Goal: Share content

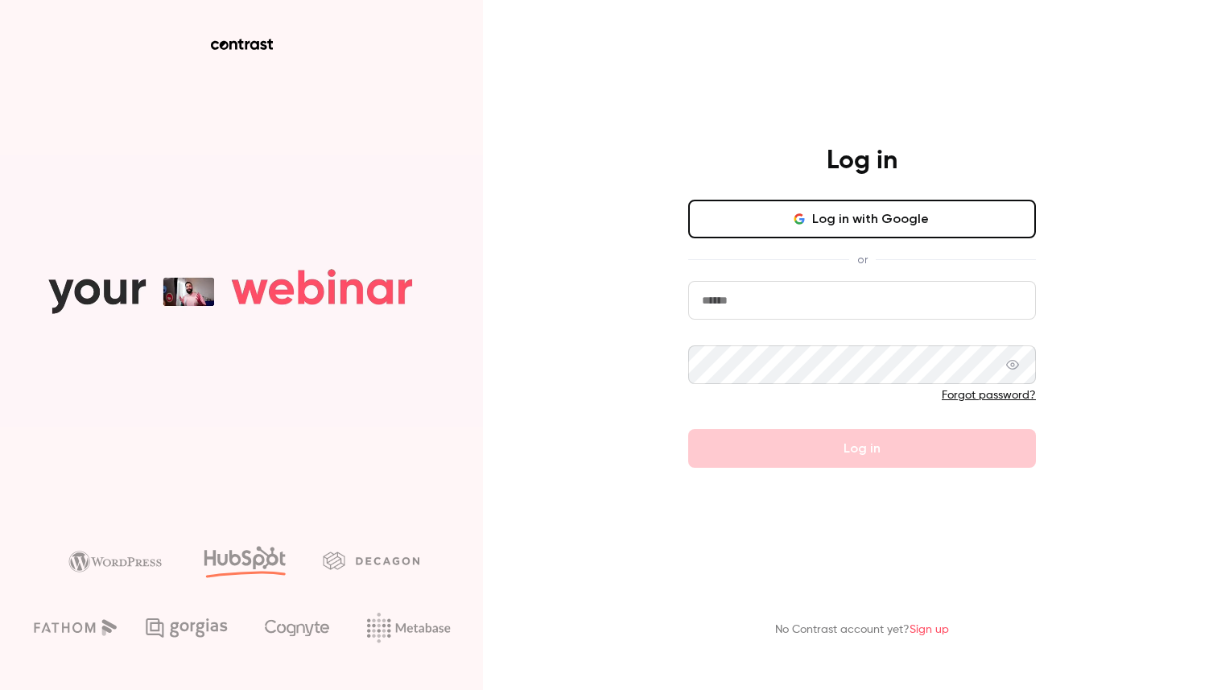
type input "**********"
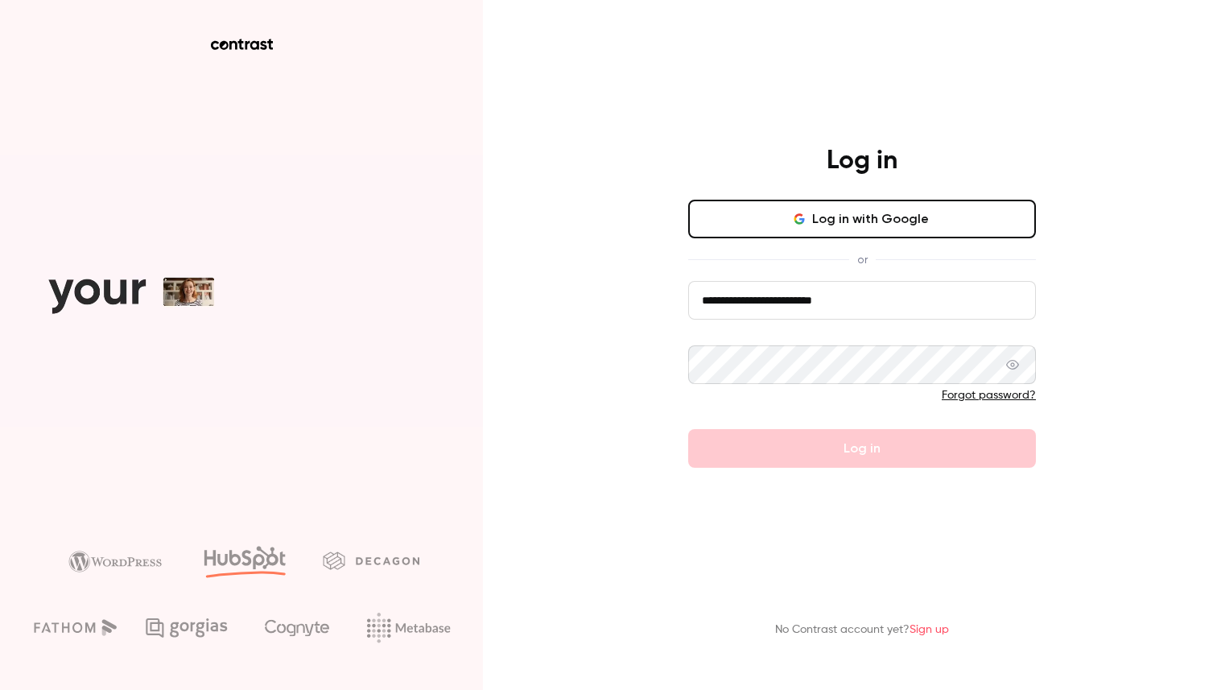
click at [786, 445] on form "**********" at bounding box center [862, 374] width 348 height 187
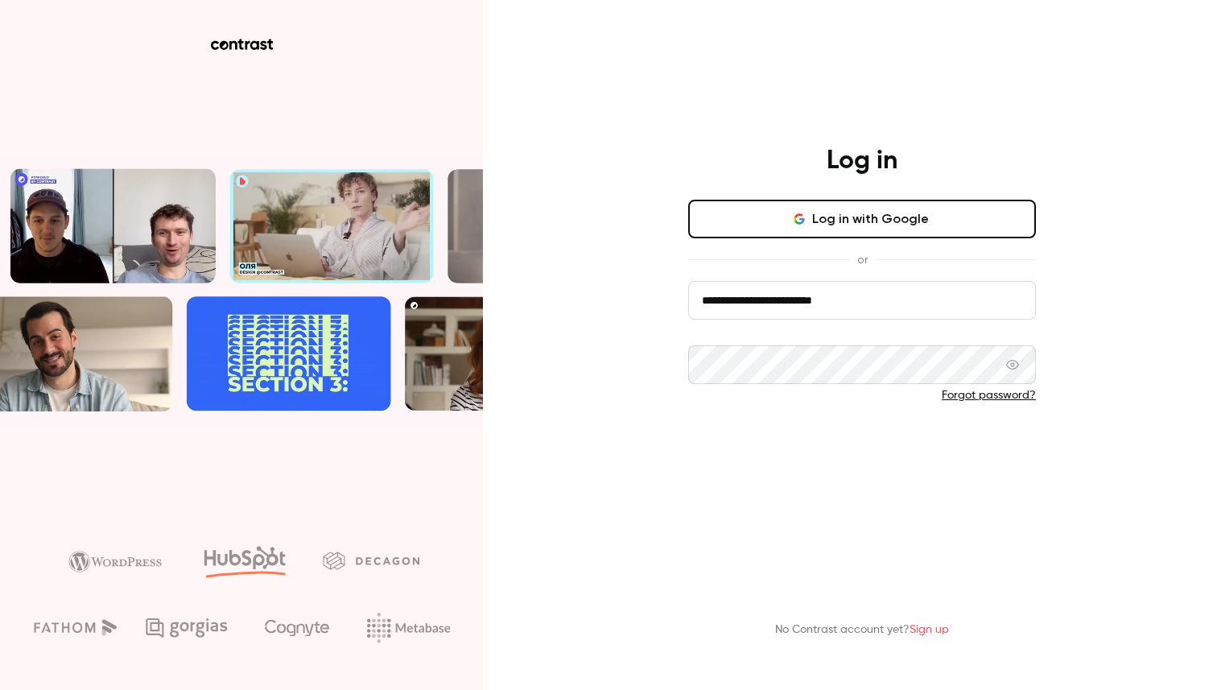
click at [804, 452] on button "Log in" at bounding box center [862, 448] width 348 height 39
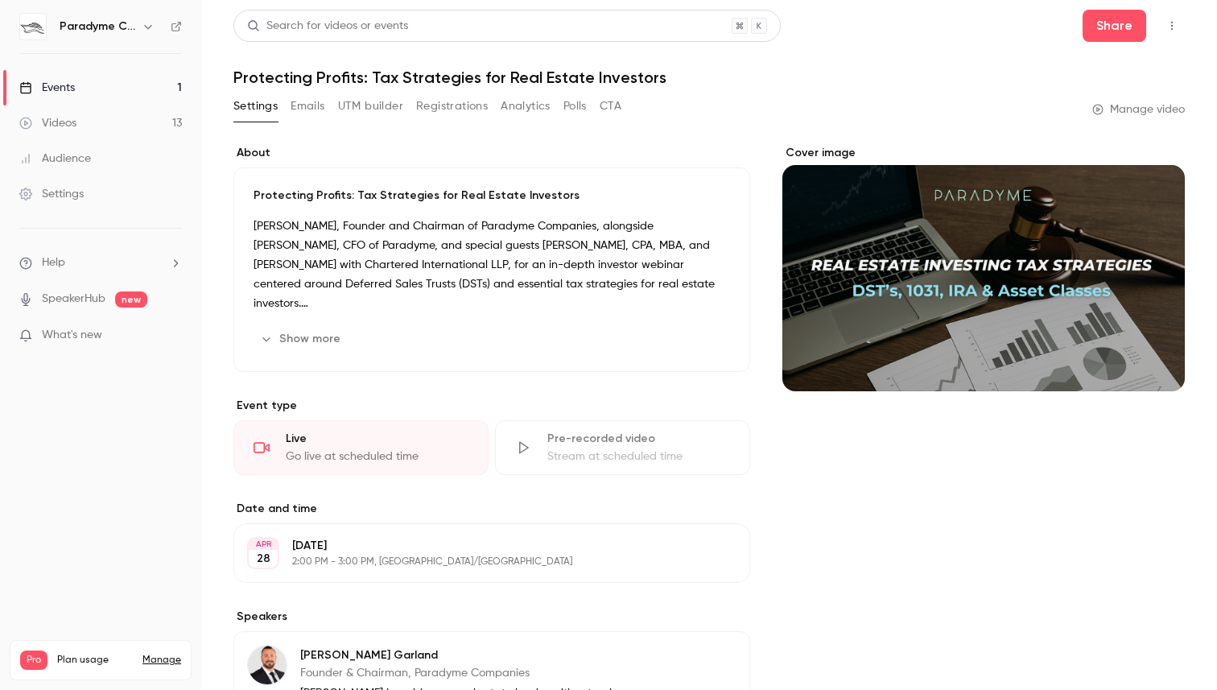
click at [83, 79] on link "Events 1" at bounding box center [100, 87] width 201 height 35
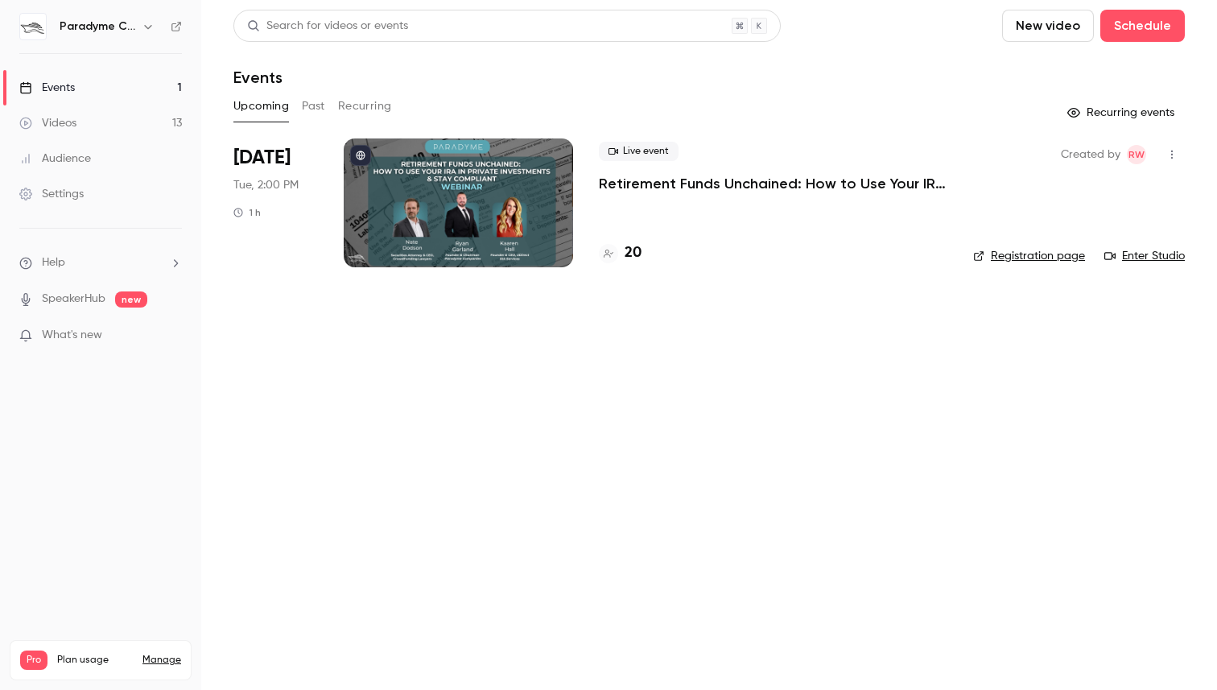
click at [477, 229] on div at bounding box center [458, 202] width 229 height 129
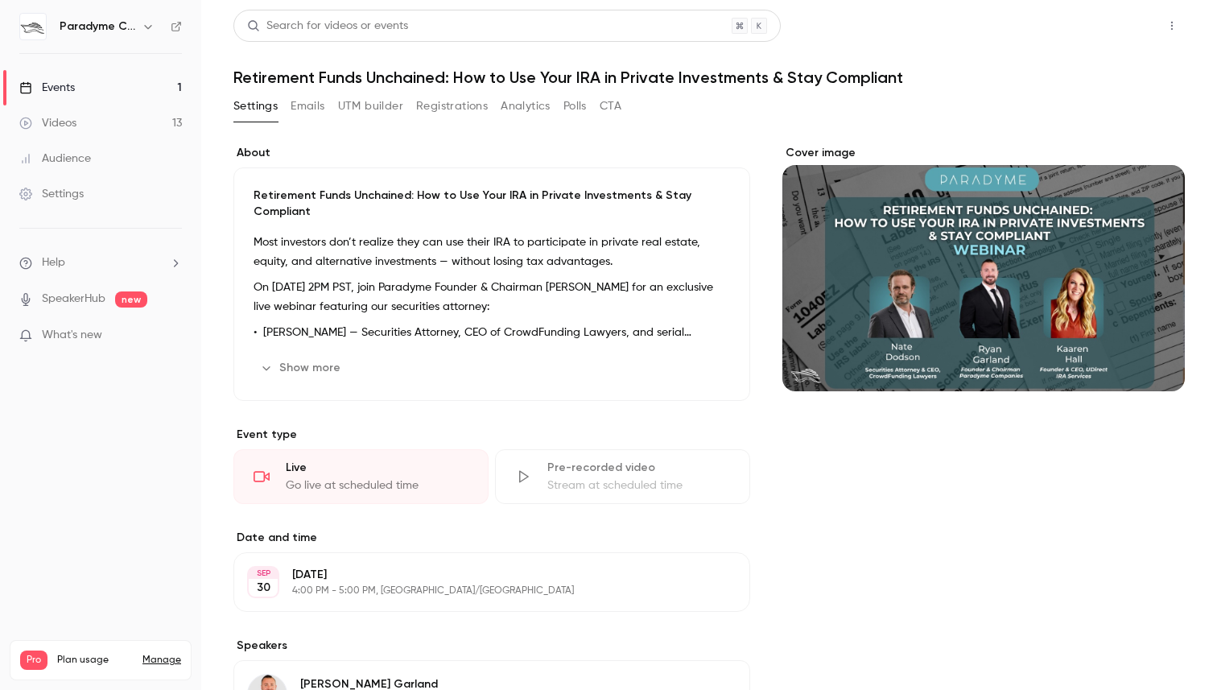
click at [1100, 31] on button "Share" at bounding box center [1115, 26] width 64 height 32
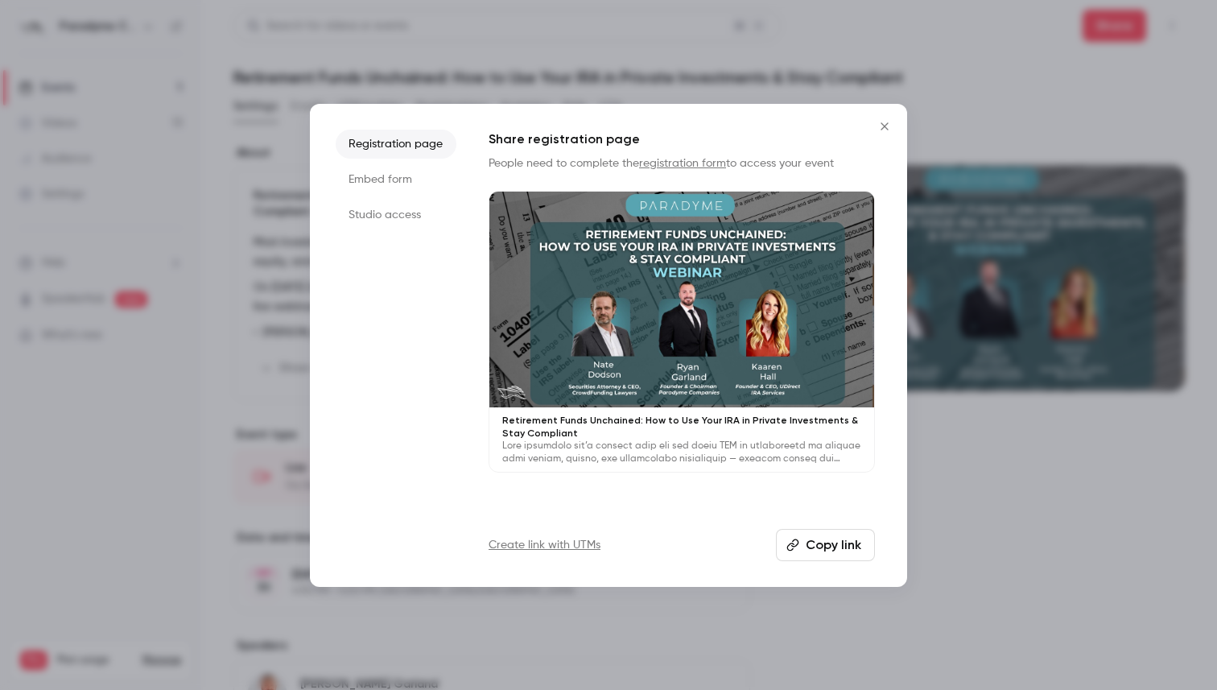
click at [832, 540] on button "Copy link" at bounding box center [825, 545] width 99 height 32
click at [886, 113] on button "Close" at bounding box center [885, 126] width 32 height 32
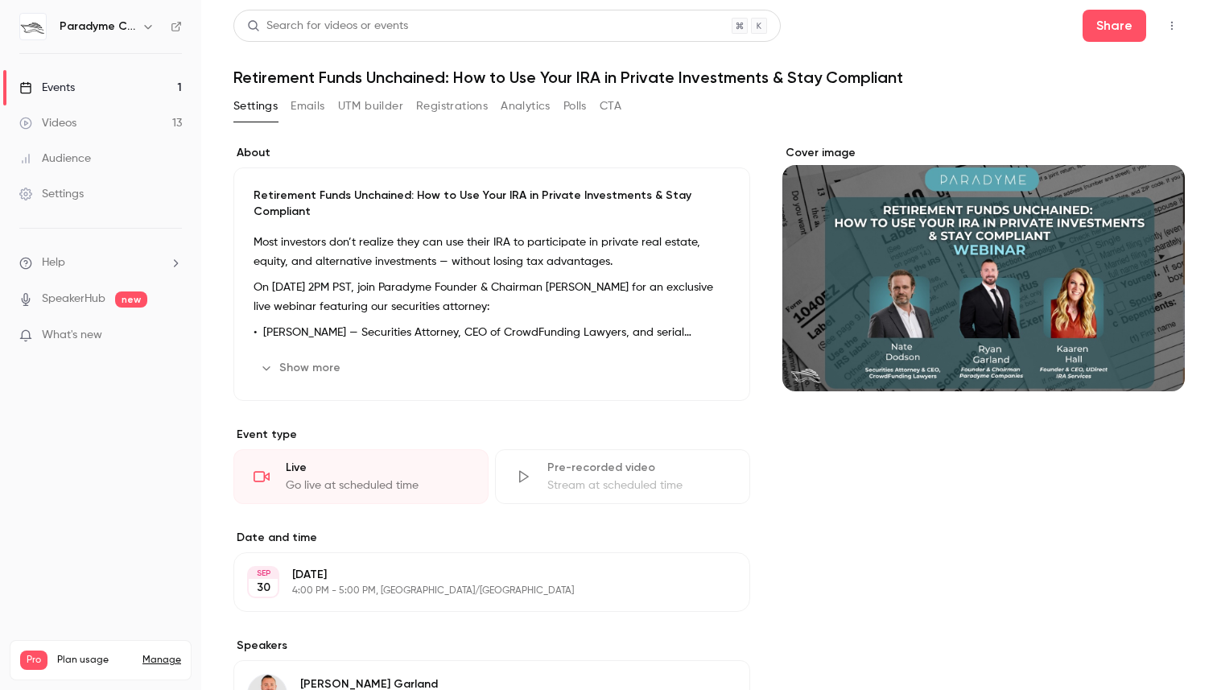
click at [104, 72] on link "Events 1" at bounding box center [100, 87] width 201 height 35
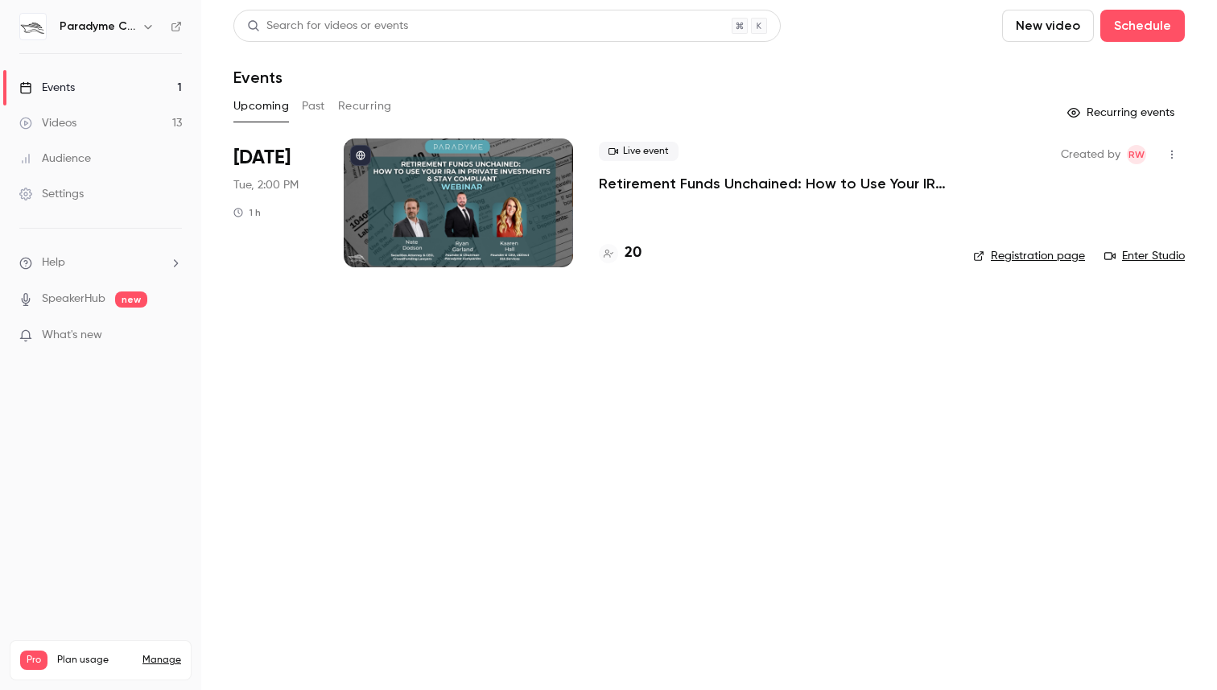
click at [489, 255] on div at bounding box center [458, 202] width 229 height 129
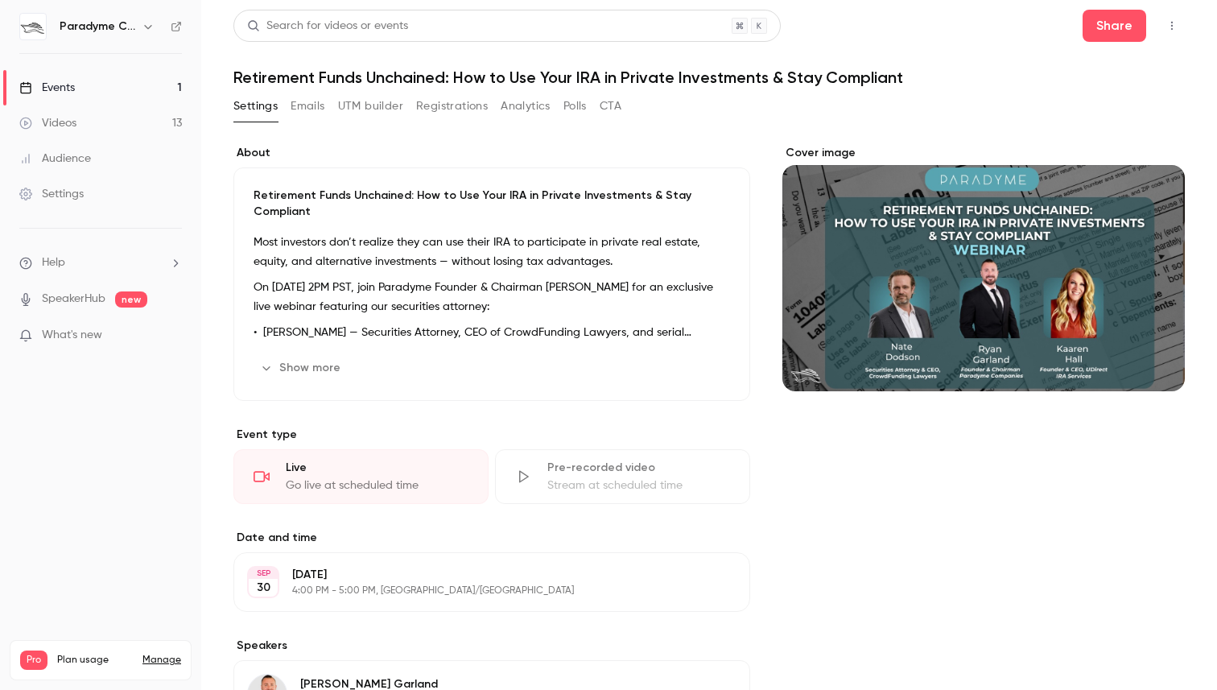
click at [88, 93] on link "Events 1" at bounding box center [100, 87] width 201 height 35
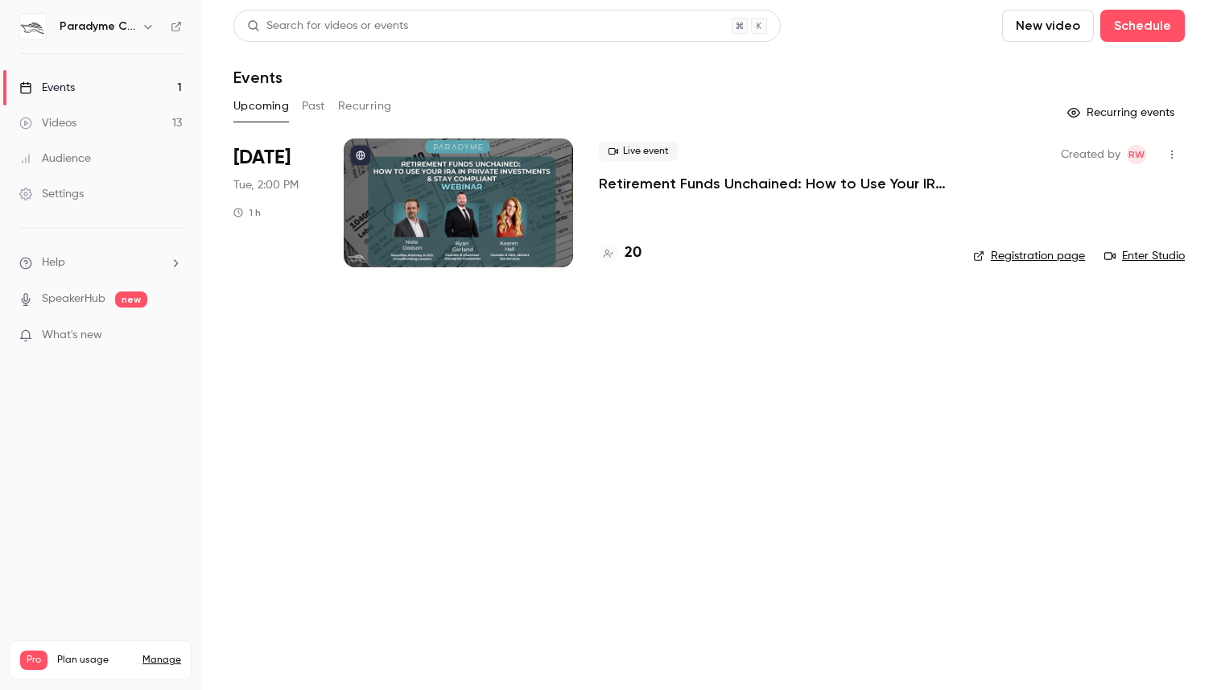
click at [132, 77] on link "Events 1" at bounding box center [100, 87] width 201 height 35
click at [298, 112] on div "Upcoming Past Recurring" at bounding box center [709, 106] width 952 height 26
click at [302, 109] on button "Past" at bounding box center [313, 106] width 23 height 26
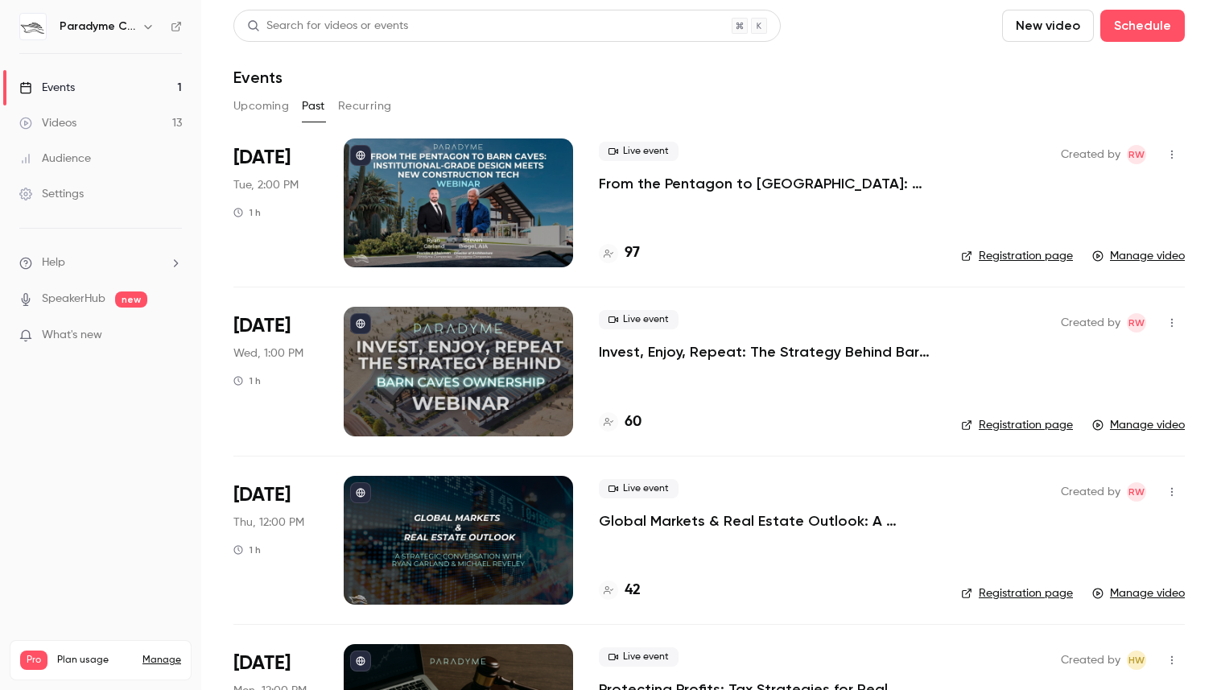
click at [254, 108] on button "Upcoming" at bounding box center [261, 106] width 56 height 26
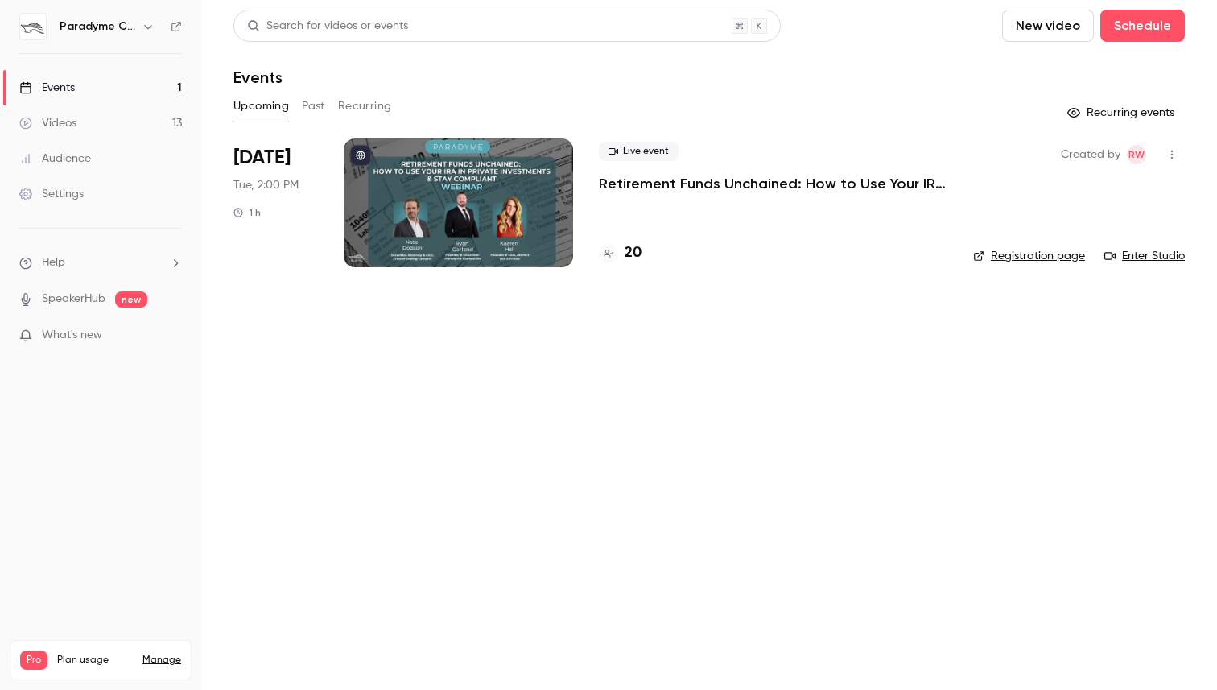
click at [319, 106] on button "Past" at bounding box center [313, 106] width 23 height 26
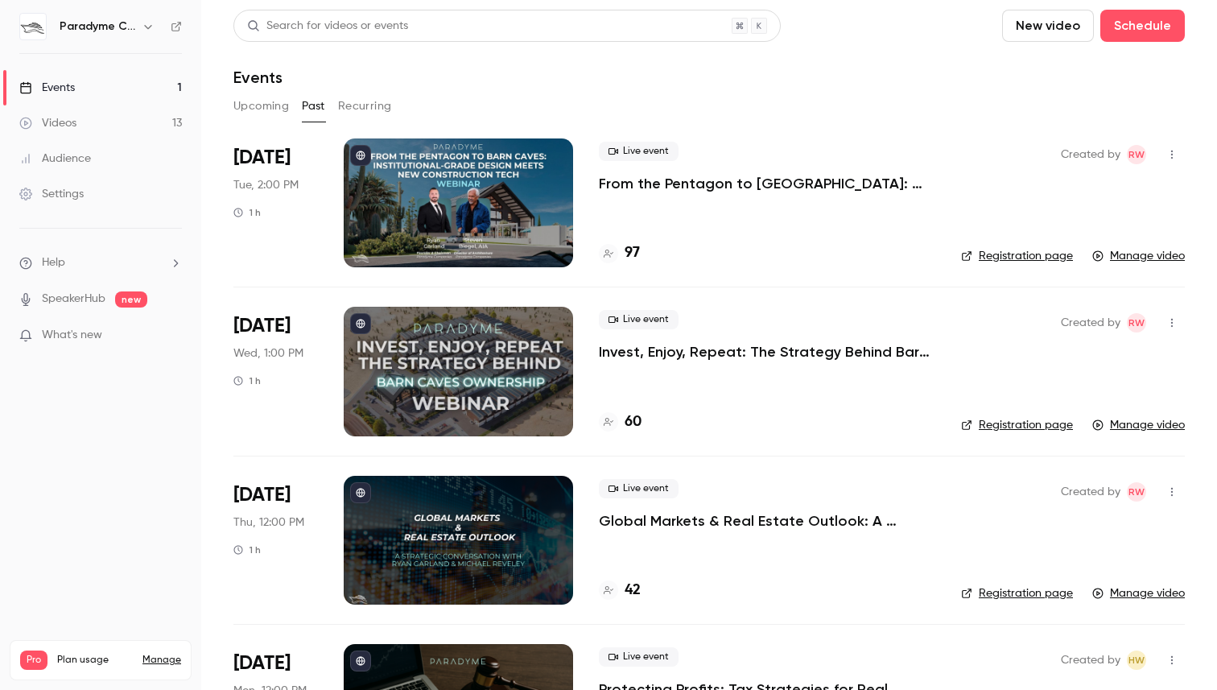
click at [262, 101] on button "Upcoming" at bounding box center [261, 106] width 56 height 26
